Goal: Task Accomplishment & Management: Manage account settings

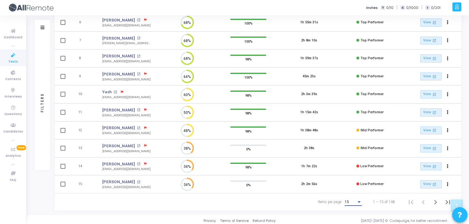
click at [351, 200] on div "15" at bounding box center [350, 202] width 12 height 4
click at [351, 197] on span "50" at bounding box center [353, 196] width 17 height 11
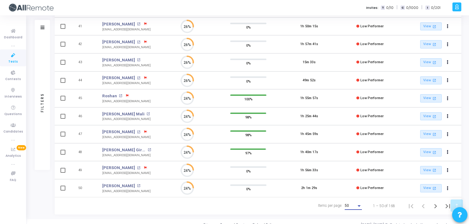
click at [355, 204] on div "50" at bounding box center [350, 206] width 12 height 4
click at [247, 204] on div at bounding box center [234, 112] width 469 height 224
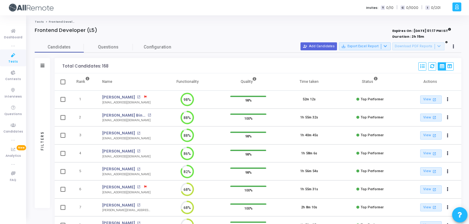
click at [211, 35] on div at bounding box center [160, 36] width 250 height 7
click at [137, 134] on mat-icon "open_in_new" at bounding box center [138, 133] width 3 height 3
click at [140, 152] on mat-icon "open_in_new" at bounding box center [138, 150] width 3 height 3
click at [122, 172] on div "[EMAIL_ADDRESS][DOMAIN_NAME]" at bounding box center [126, 174] width 48 height 5
click at [137, 170] on mat-icon "open_in_new" at bounding box center [138, 168] width 3 height 3
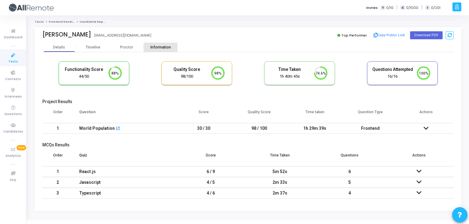
click at [162, 47] on div "Information" at bounding box center [160, 47] width 34 height 5
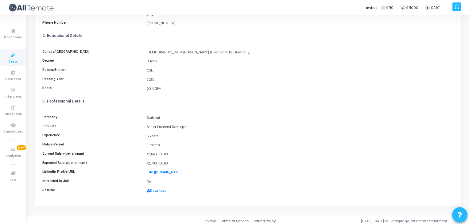
scroll to position [97, 0]
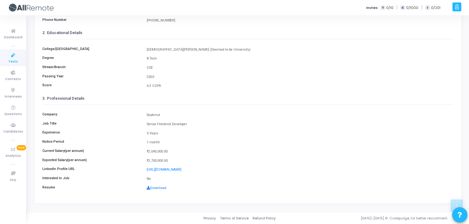
click at [158, 189] on link "Download" at bounding box center [157, 188] width 20 height 4
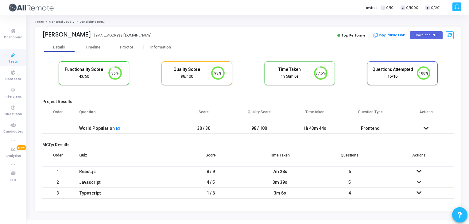
scroll to position [2, 2]
click at [150, 50] on div "Information" at bounding box center [160, 47] width 34 height 9
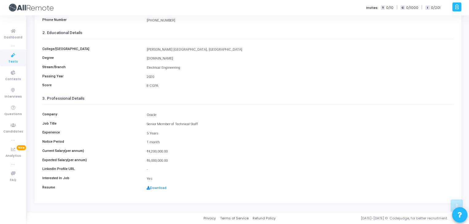
scroll to position [97, 0]
click at [157, 186] on div "Download" at bounding box center [299, 188] width 313 height 5
